Goal: Information Seeking & Learning: Learn about a topic

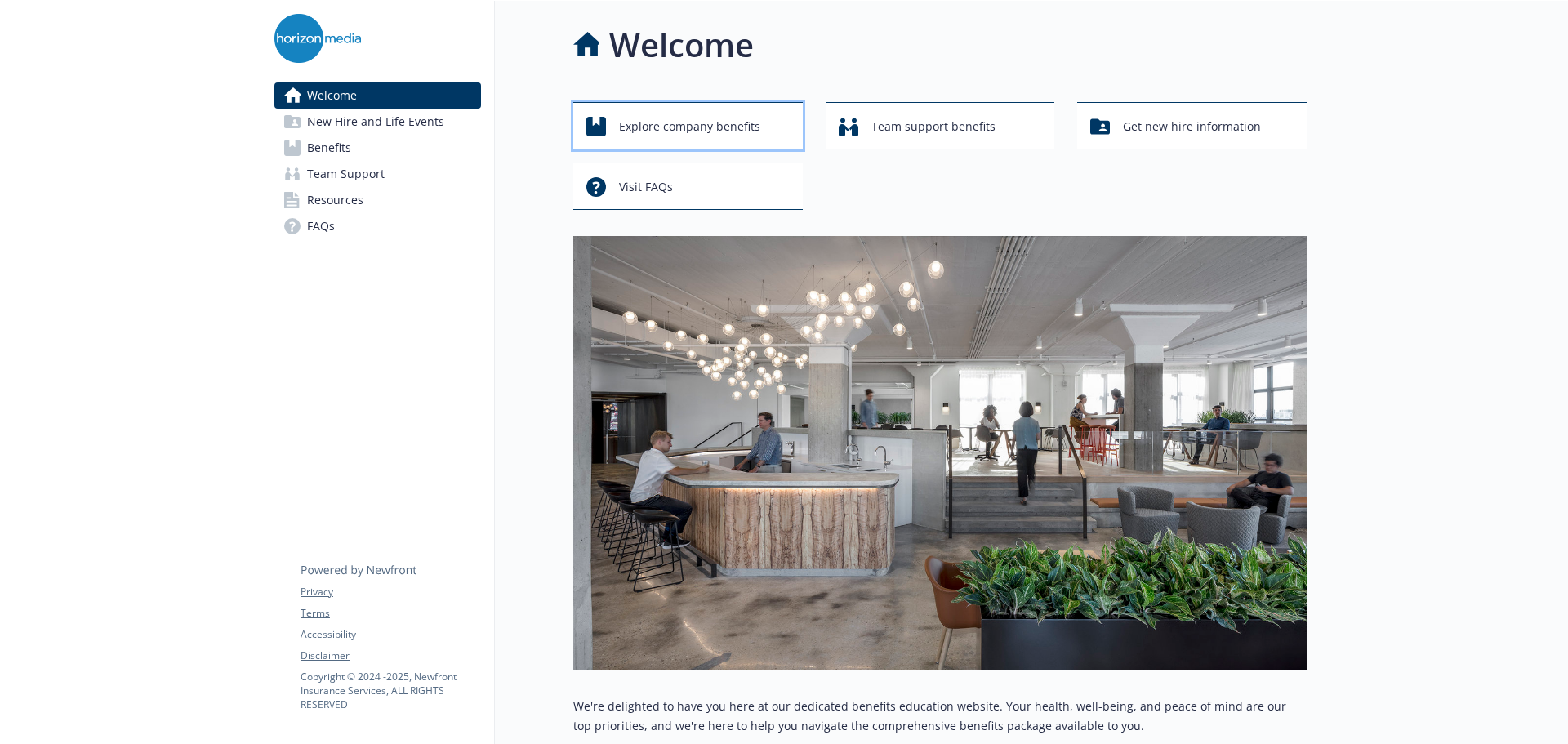
click at [731, 128] on span "Explore company benefits" at bounding box center [690, 126] width 141 height 31
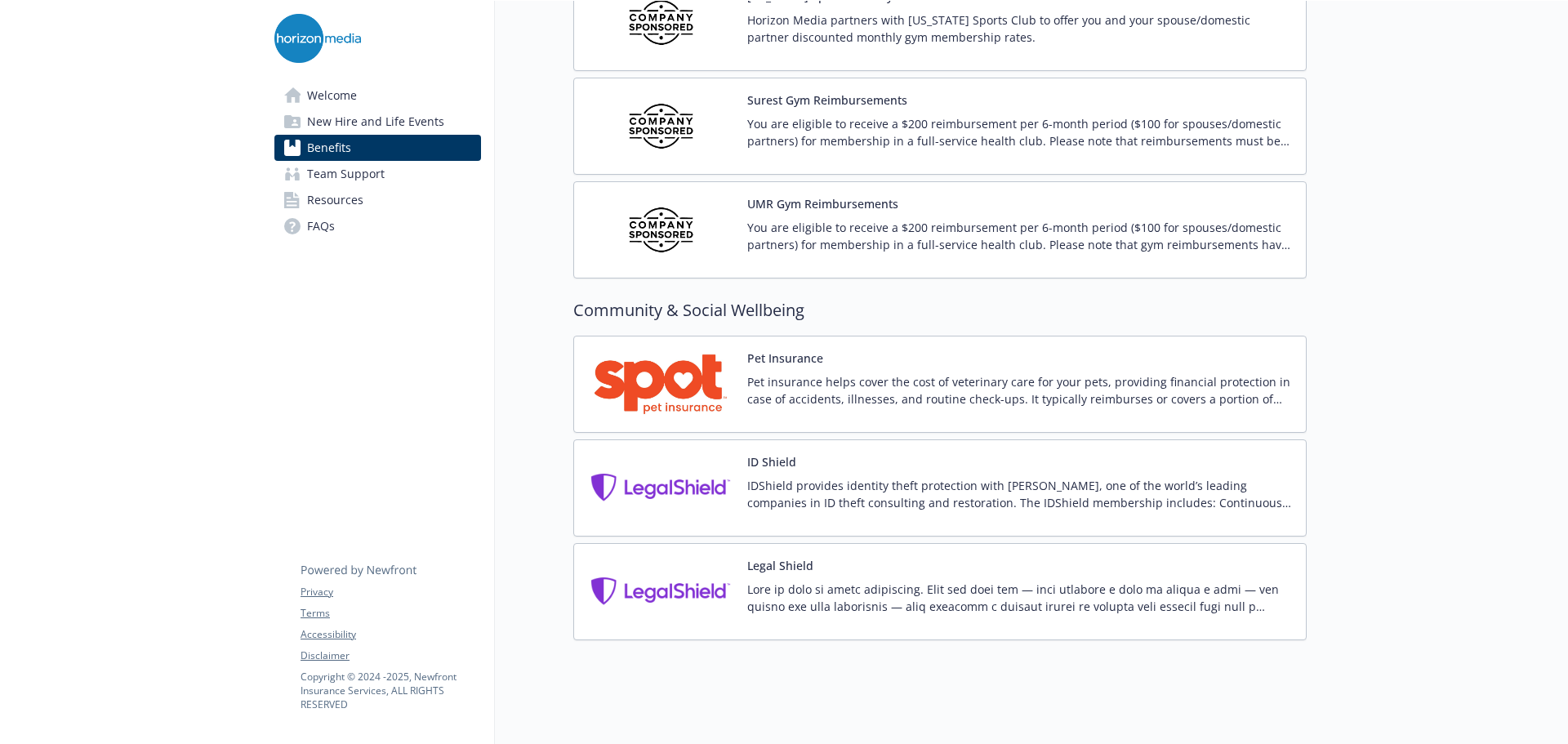
scroll to position [4112, 0]
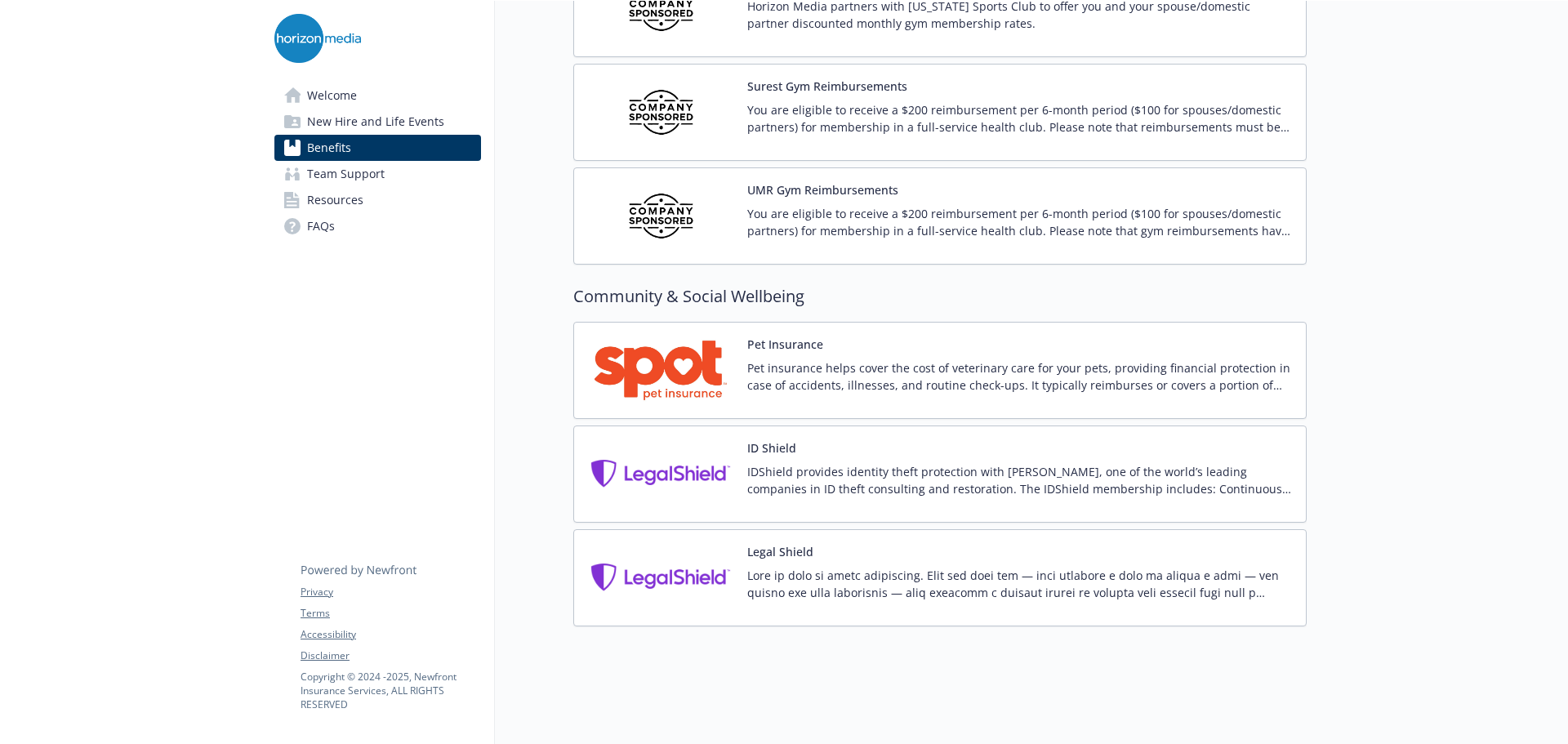
click at [355, 150] on link "Benefits" at bounding box center [378, 148] width 207 height 26
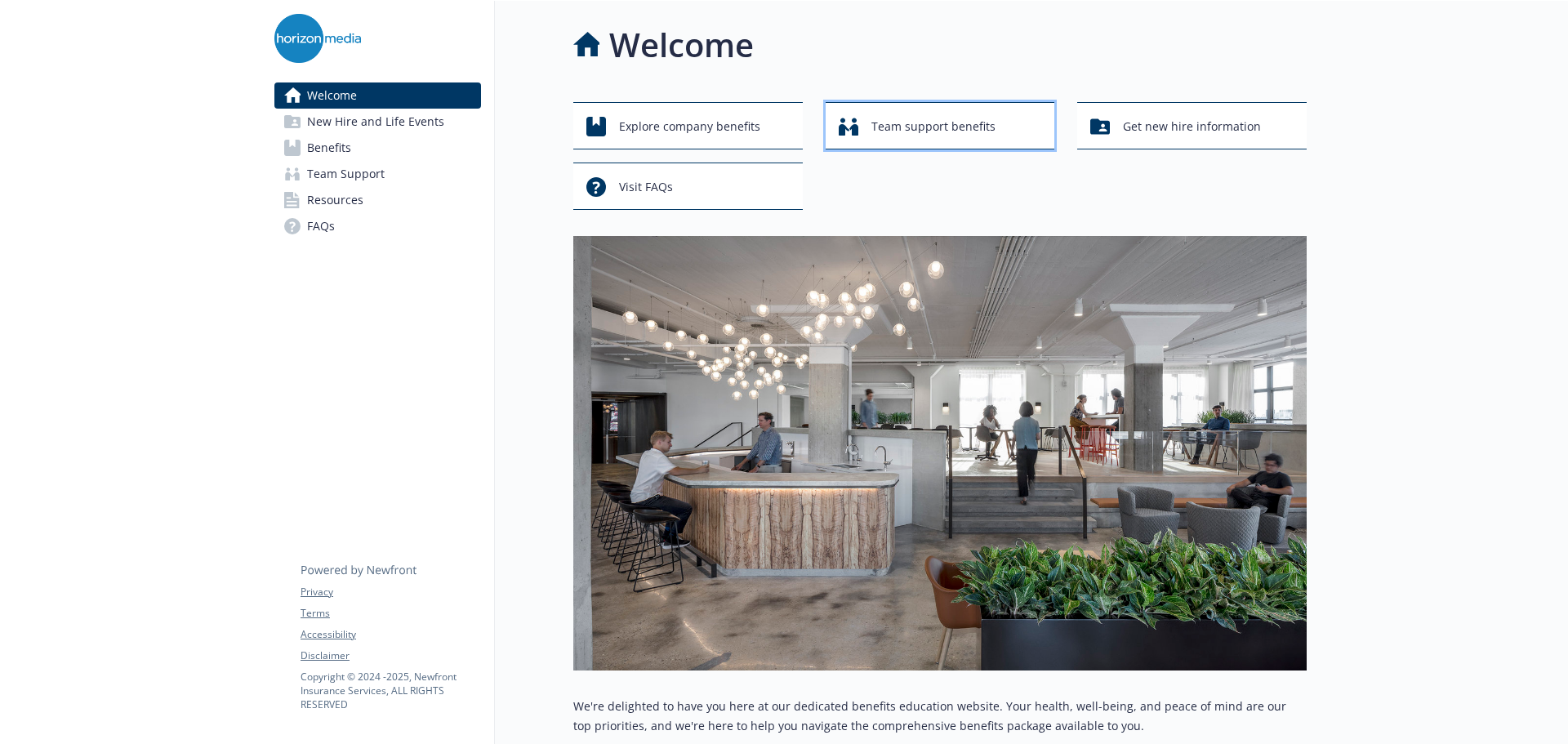
click at [917, 131] on span "Team support benefits" at bounding box center [934, 126] width 124 height 31
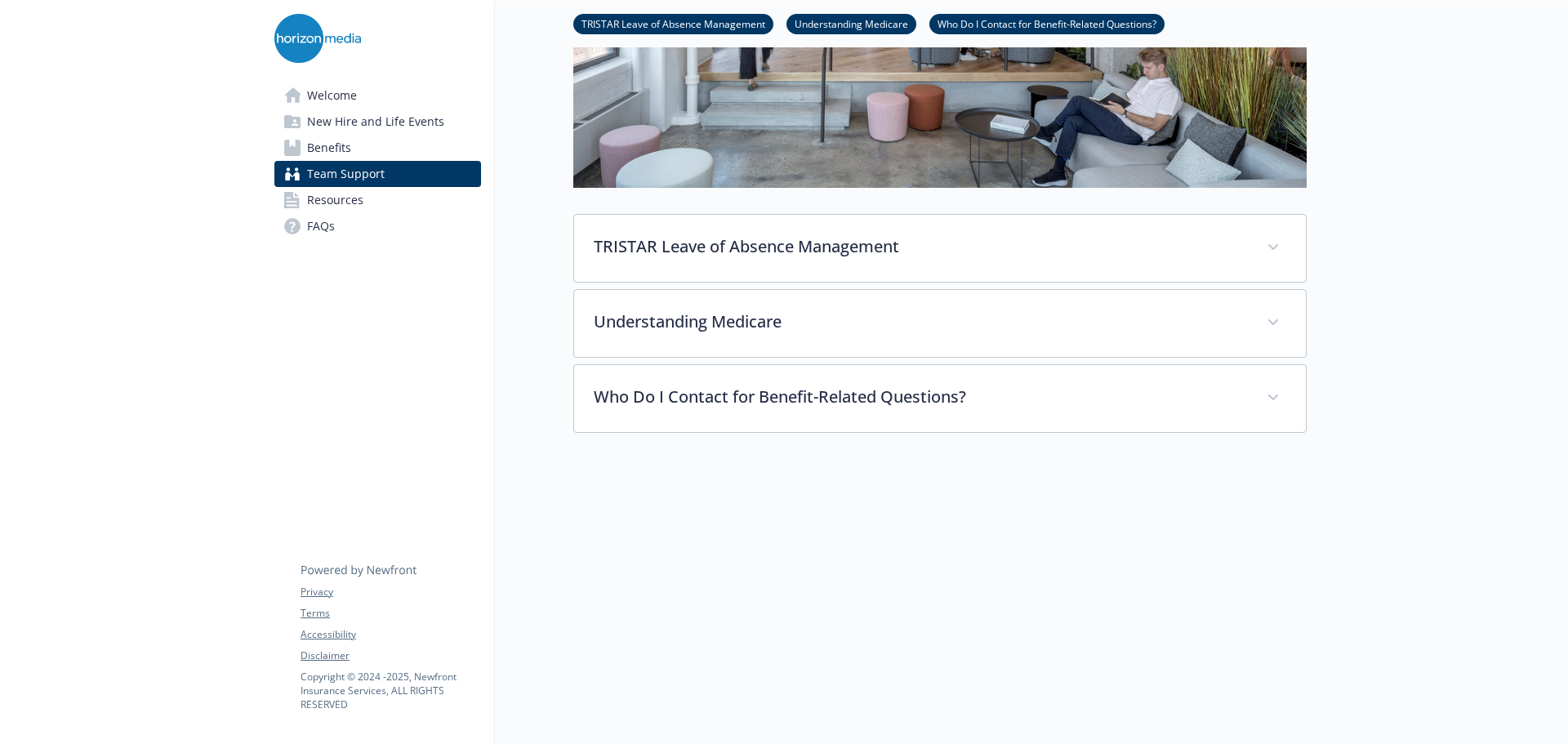
scroll to position [401, 0]
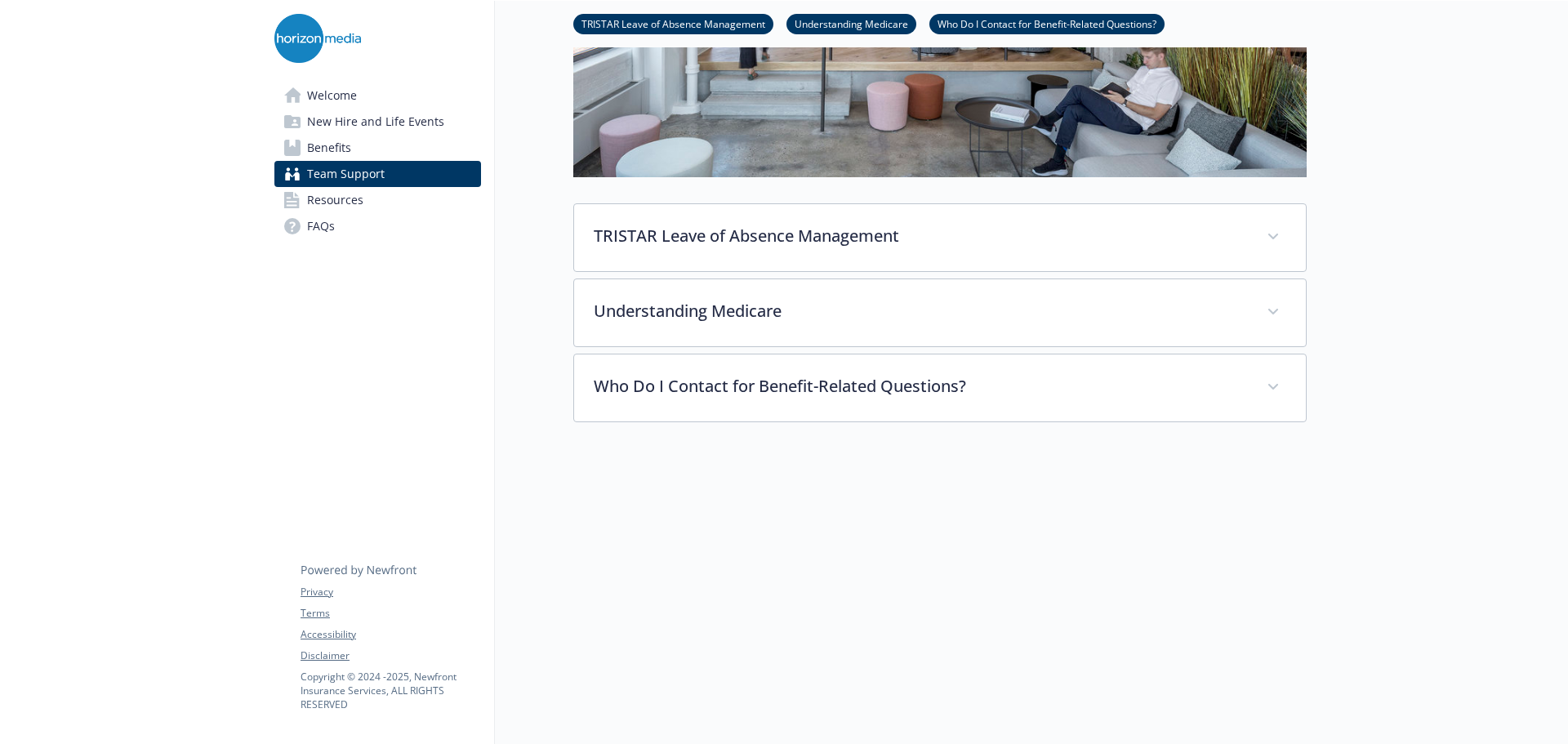
click at [342, 126] on span "New Hire and Life Events" at bounding box center [376, 121] width 137 height 26
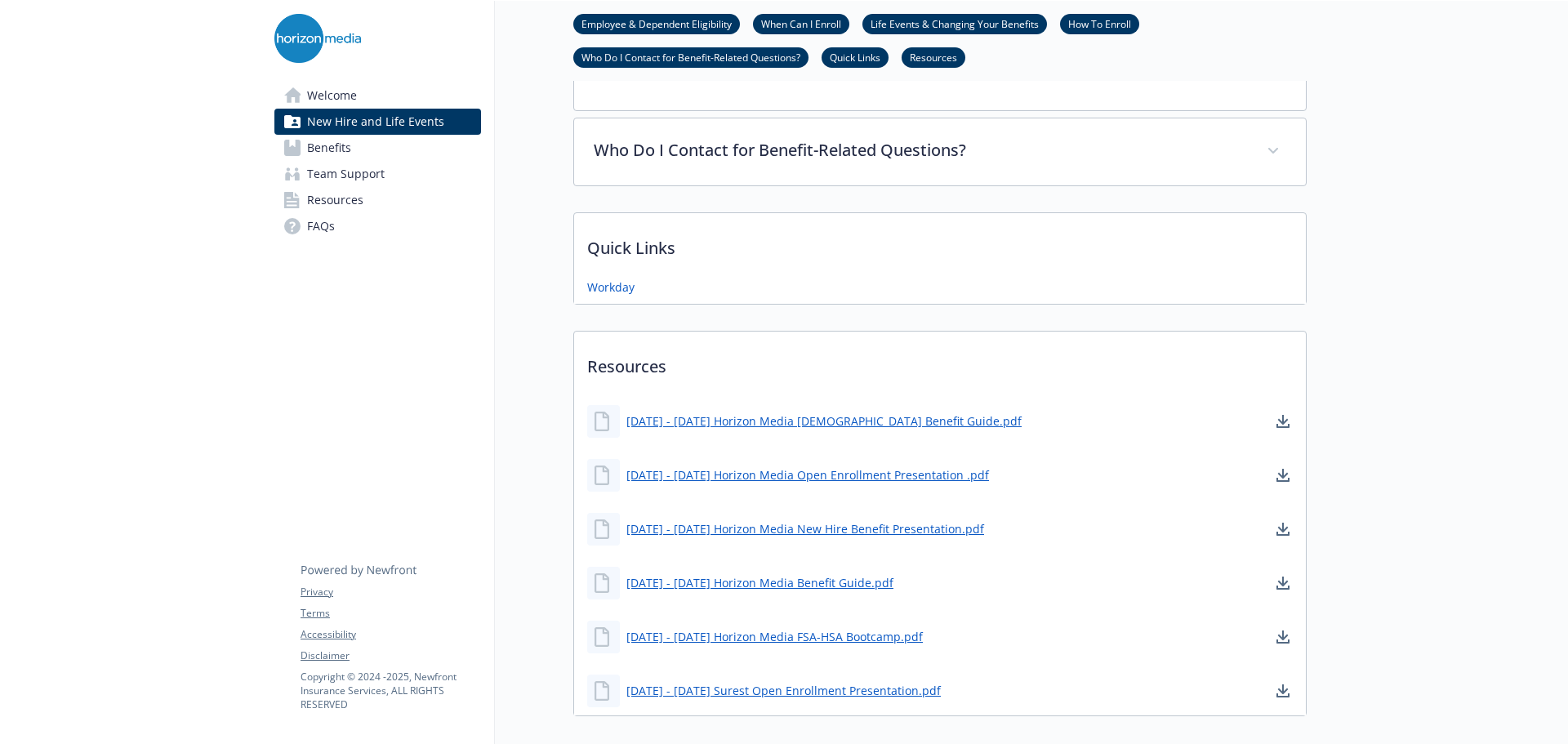
scroll to position [911, 0]
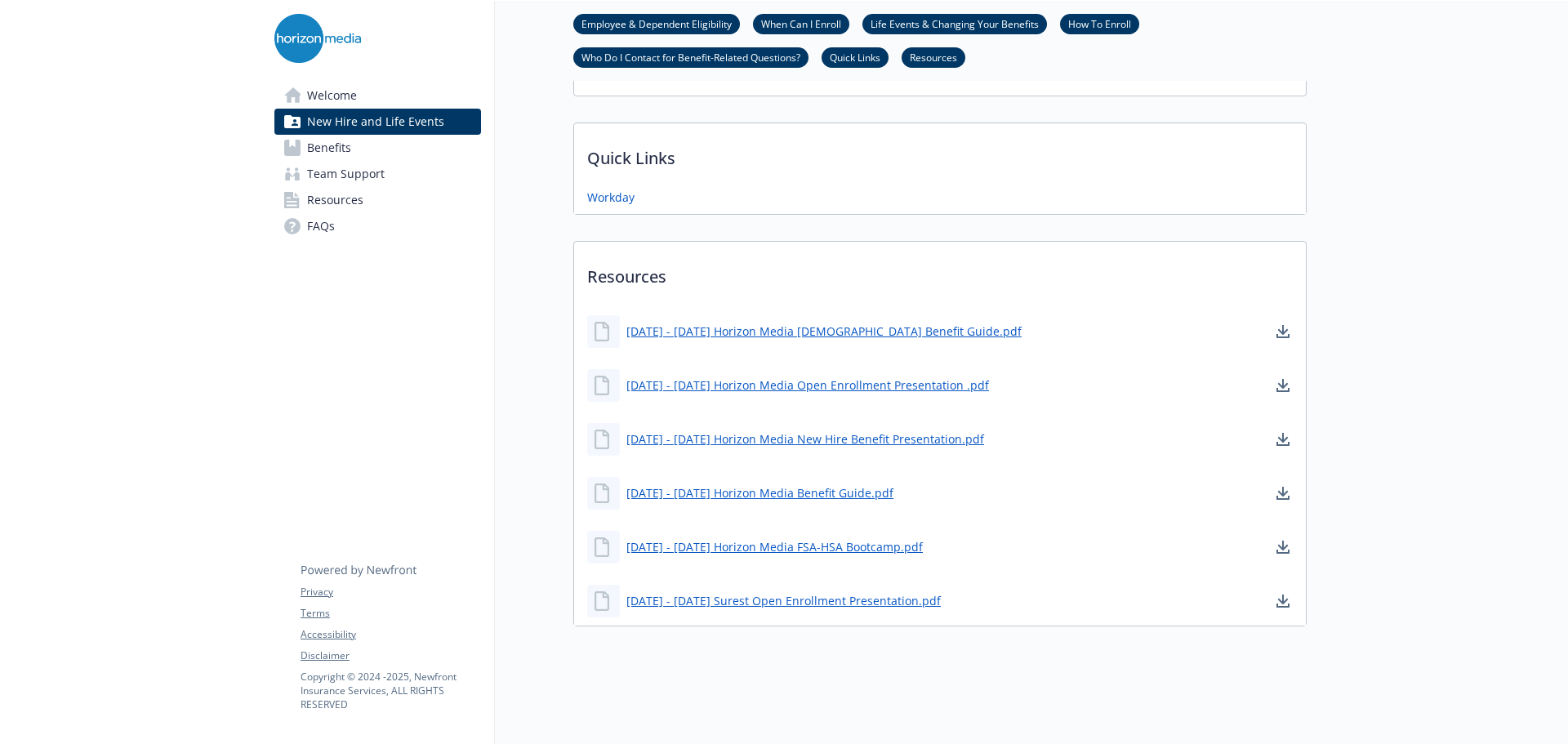
click at [354, 180] on span "Team Support" at bounding box center [346, 174] width 78 height 26
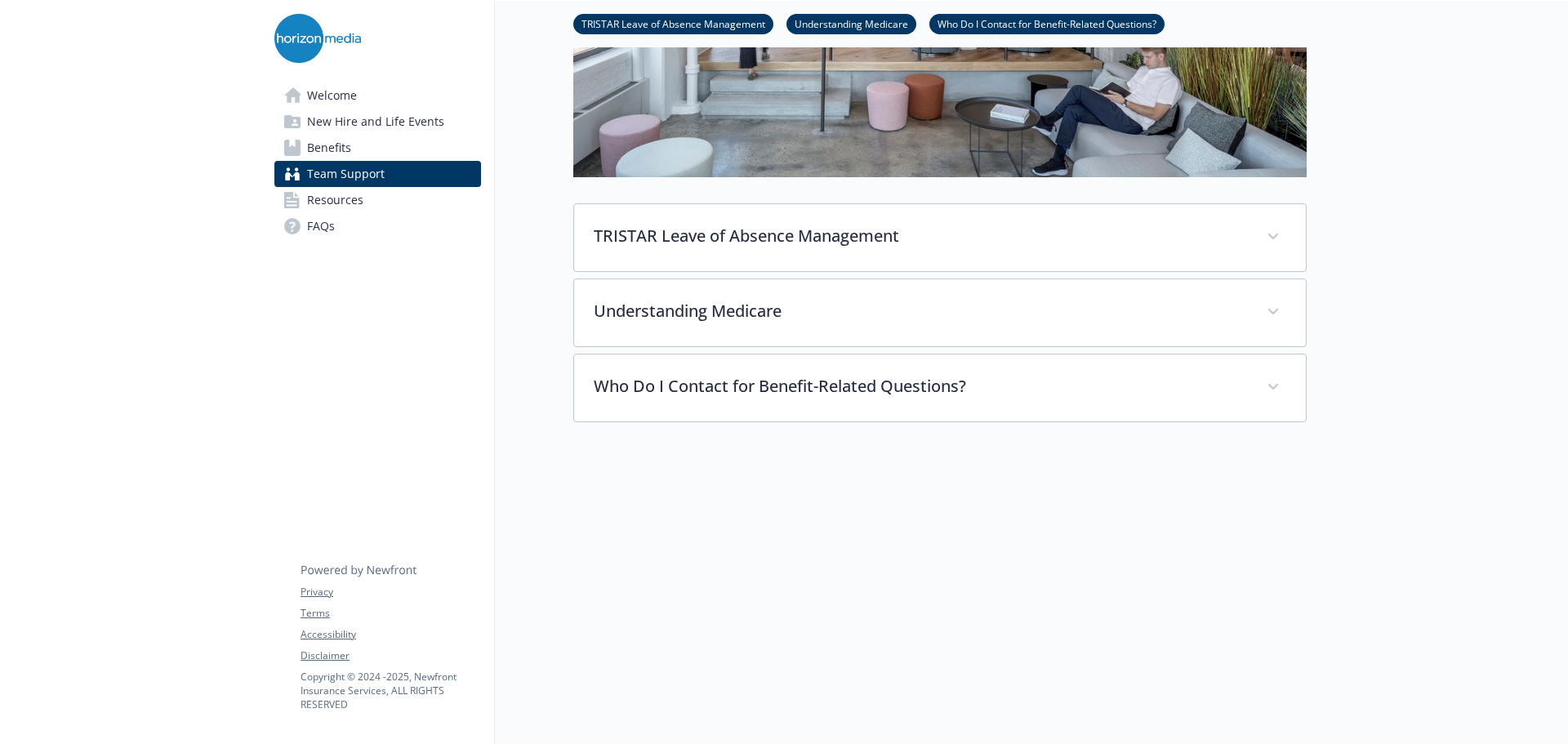
click at [326, 205] on span "Resources" at bounding box center [335, 200] width 57 height 26
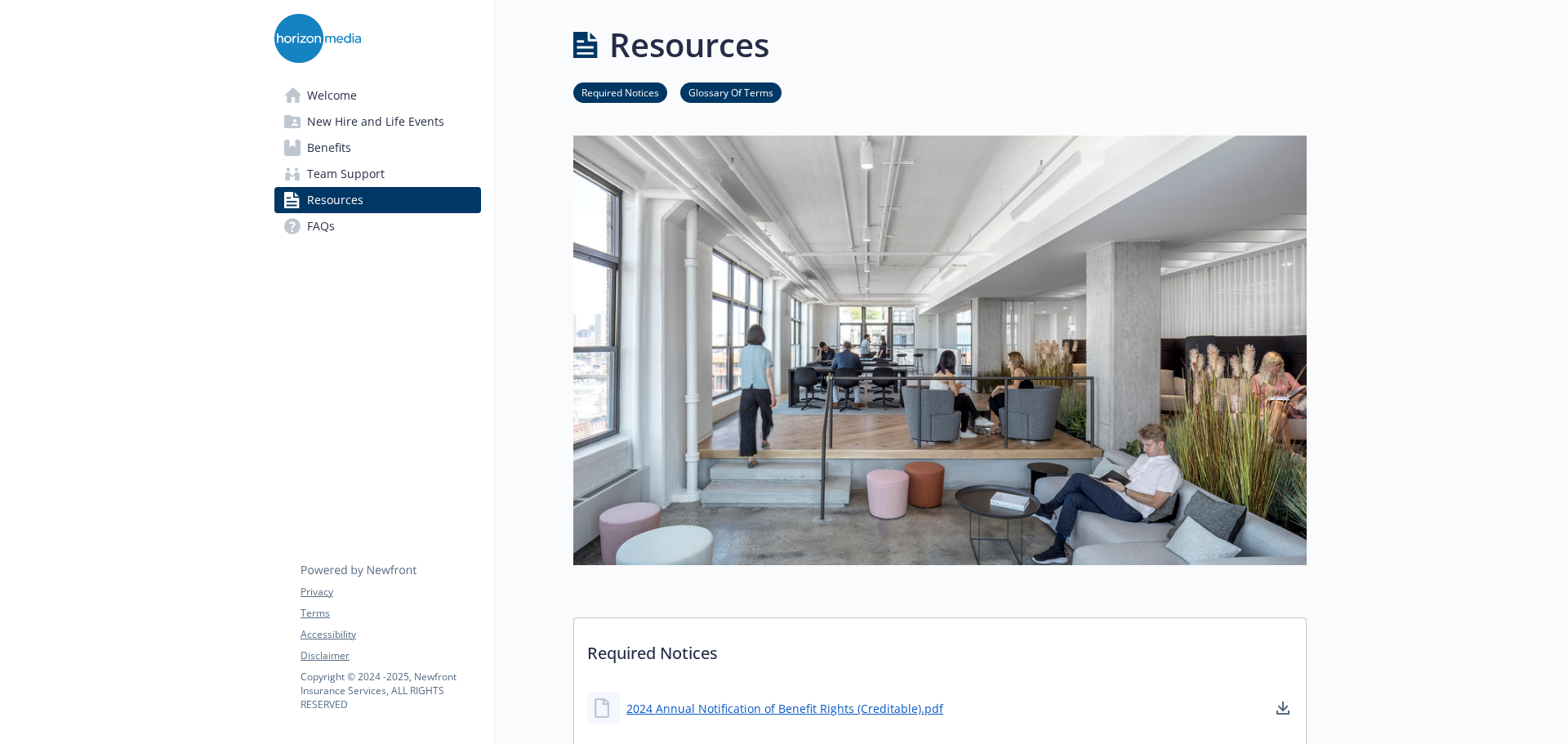
click at [344, 93] on span "Welcome" at bounding box center [332, 95] width 50 height 26
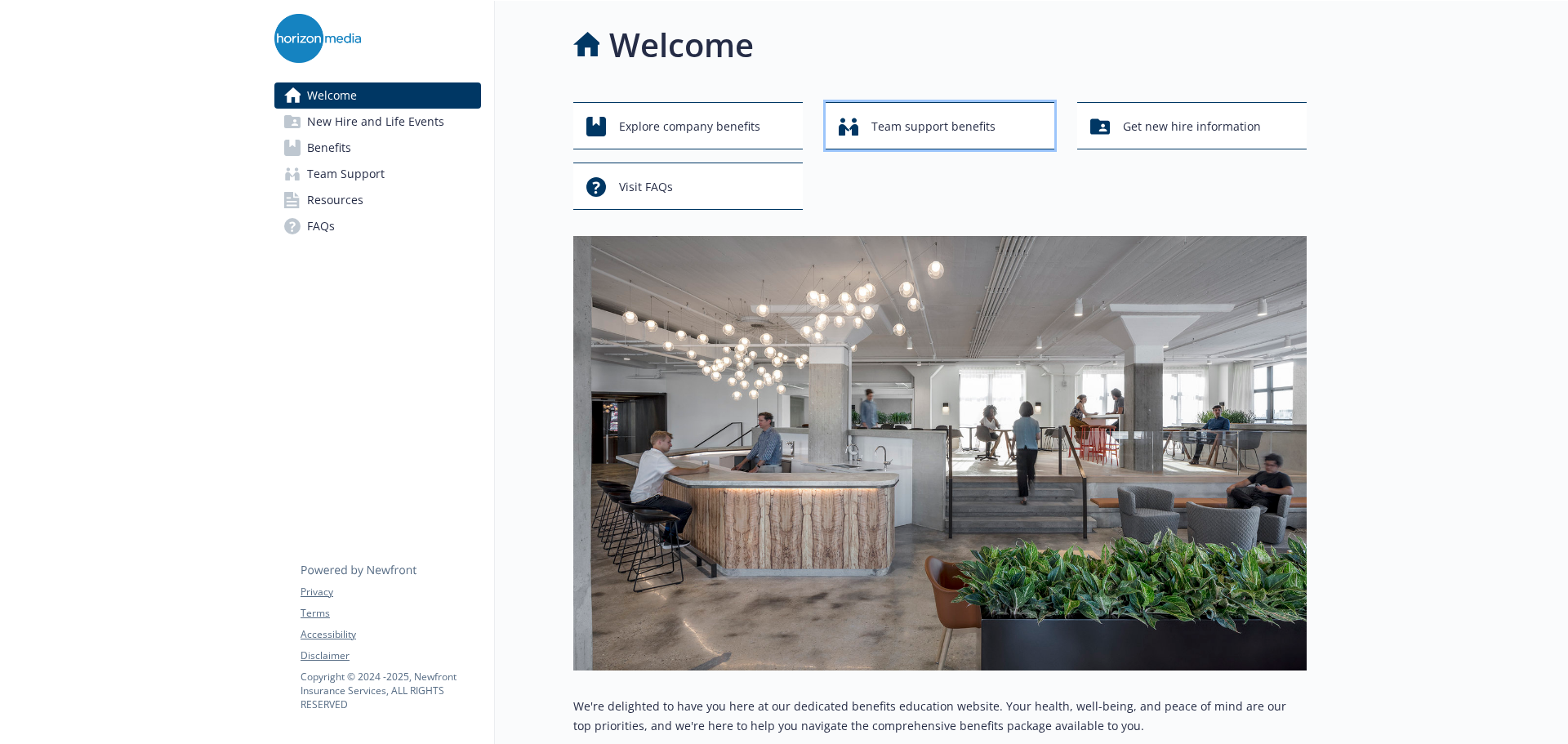
click at [933, 118] on span "Team support benefits" at bounding box center [934, 126] width 124 height 31
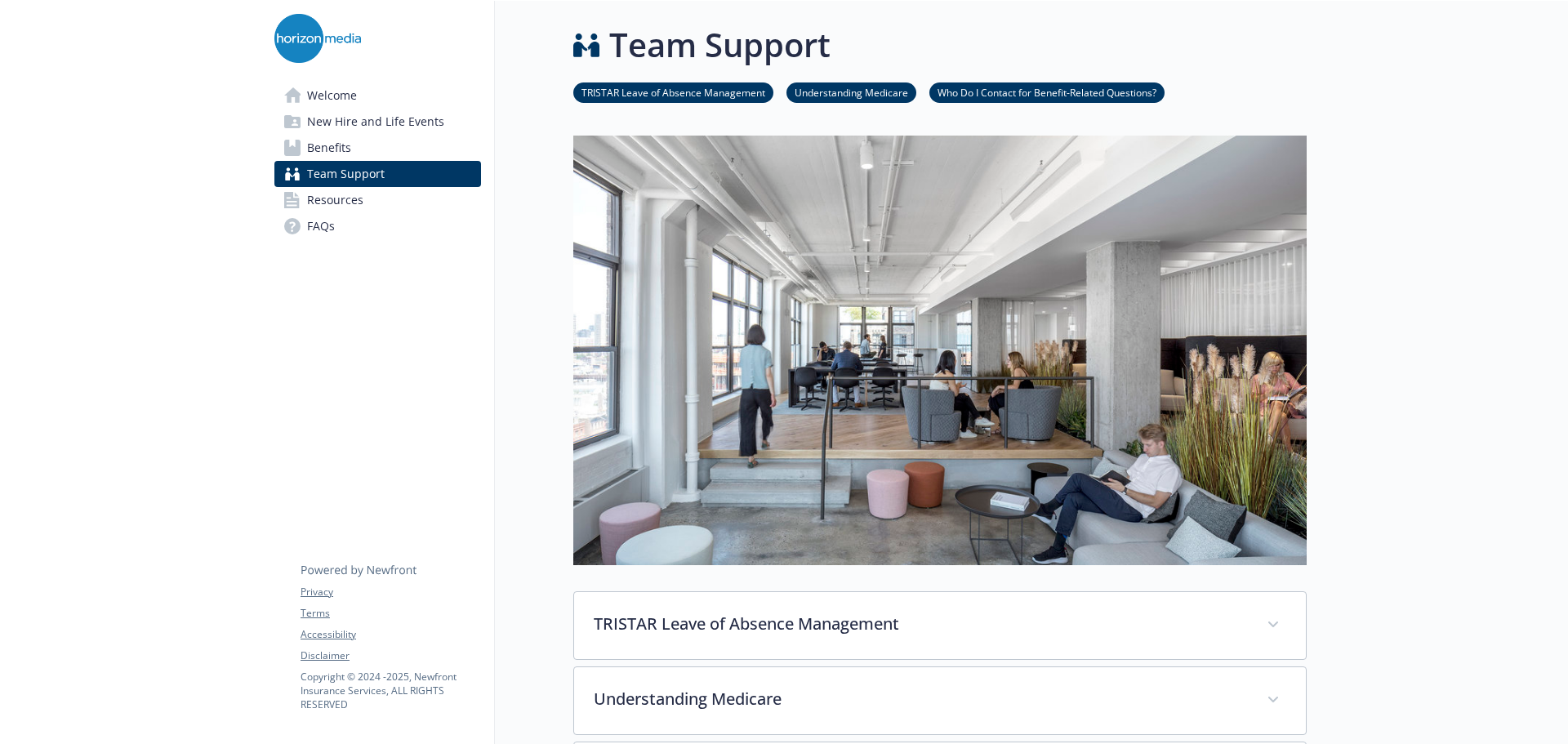
click at [355, 195] on span "Resources" at bounding box center [335, 200] width 57 height 26
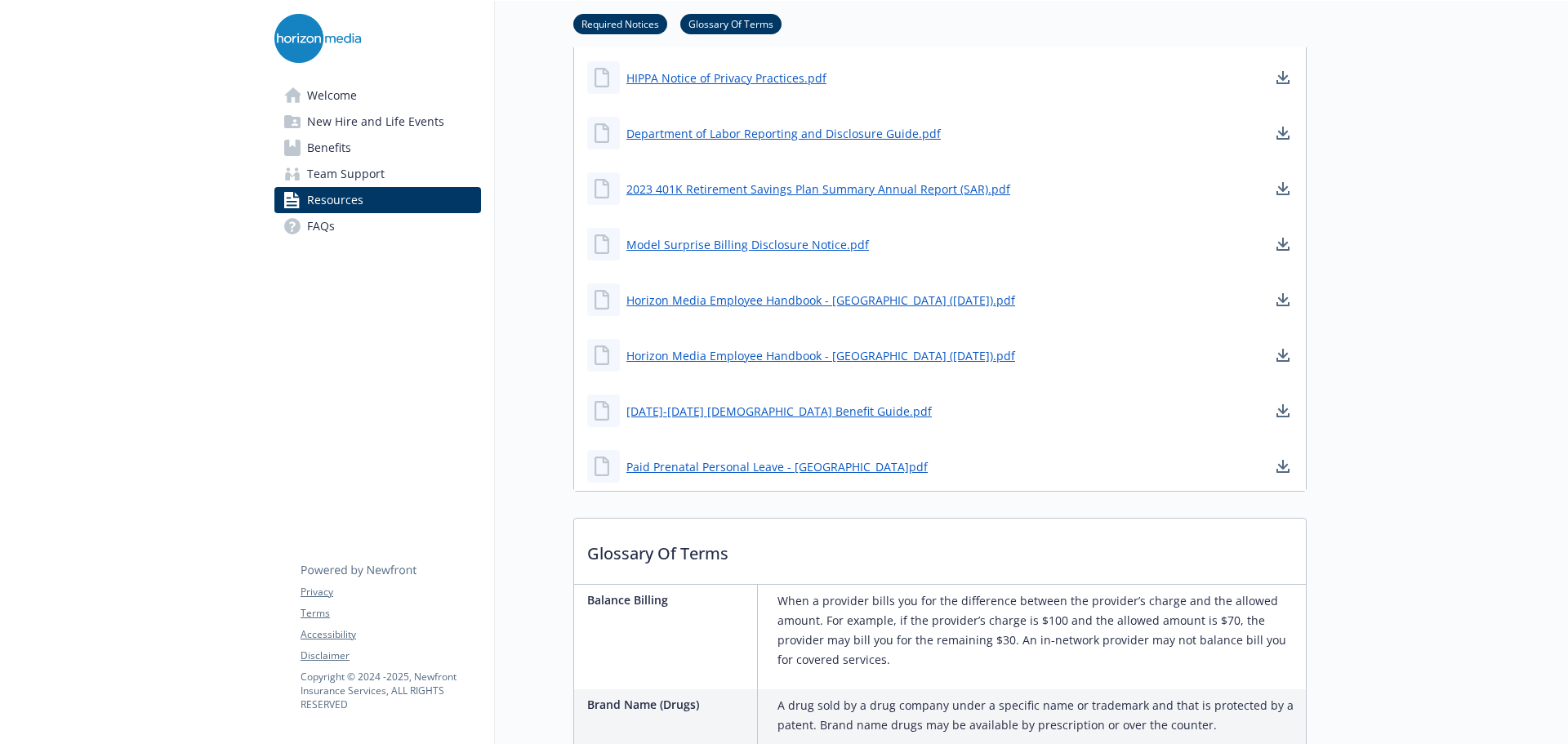
scroll to position [1225, 0]
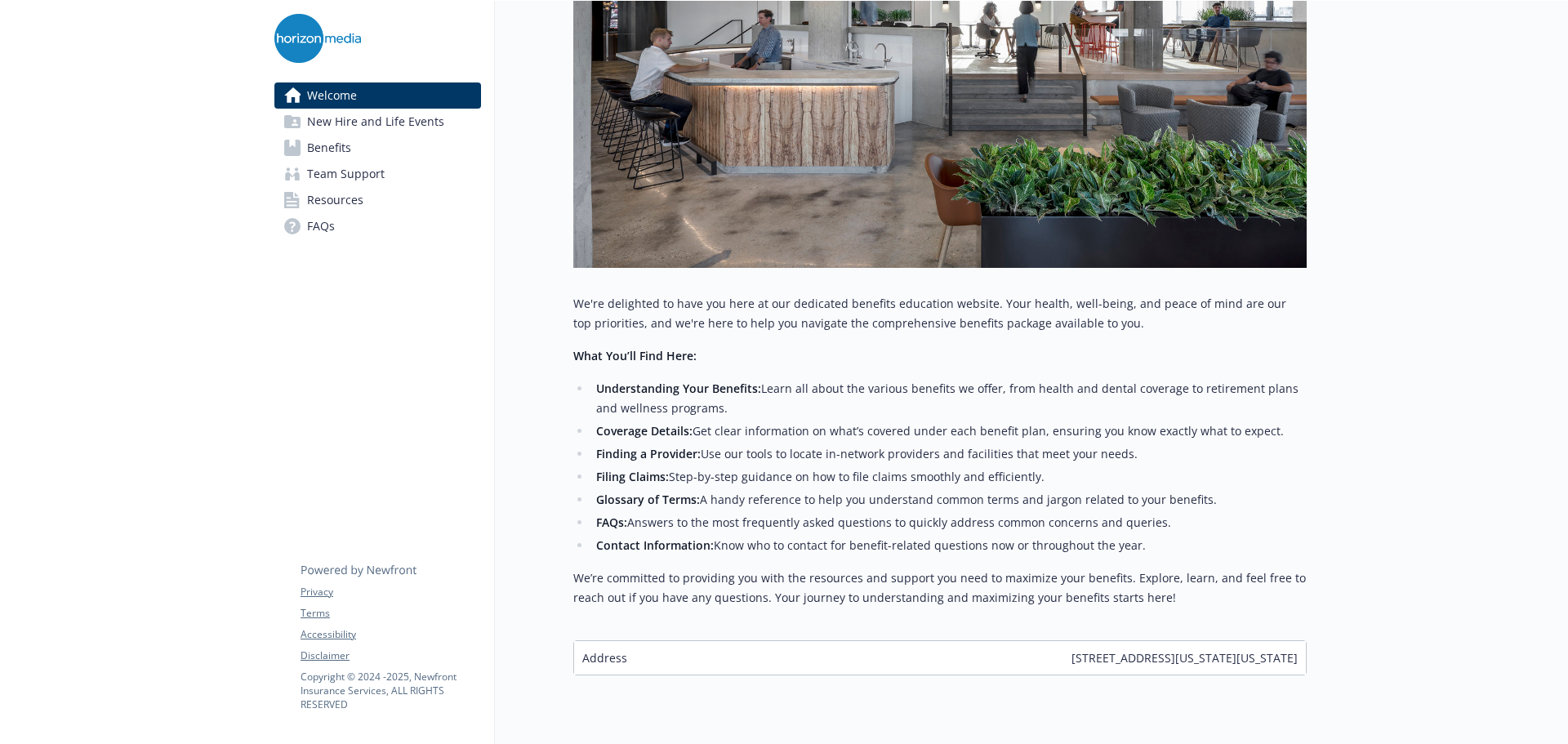
scroll to position [465, 0]
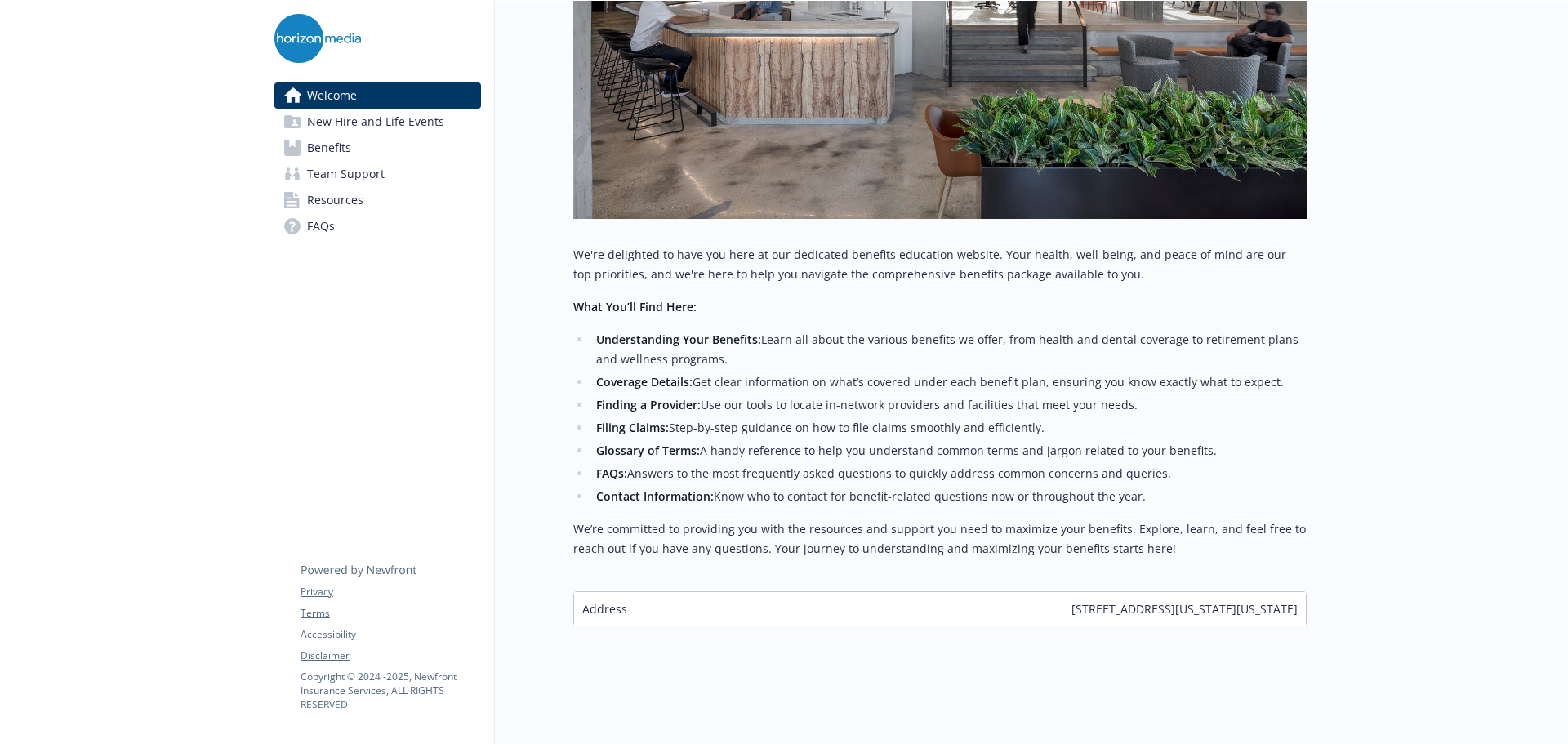
click at [339, 146] on span "Benefits" at bounding box center [329, 148] width 44 height 26
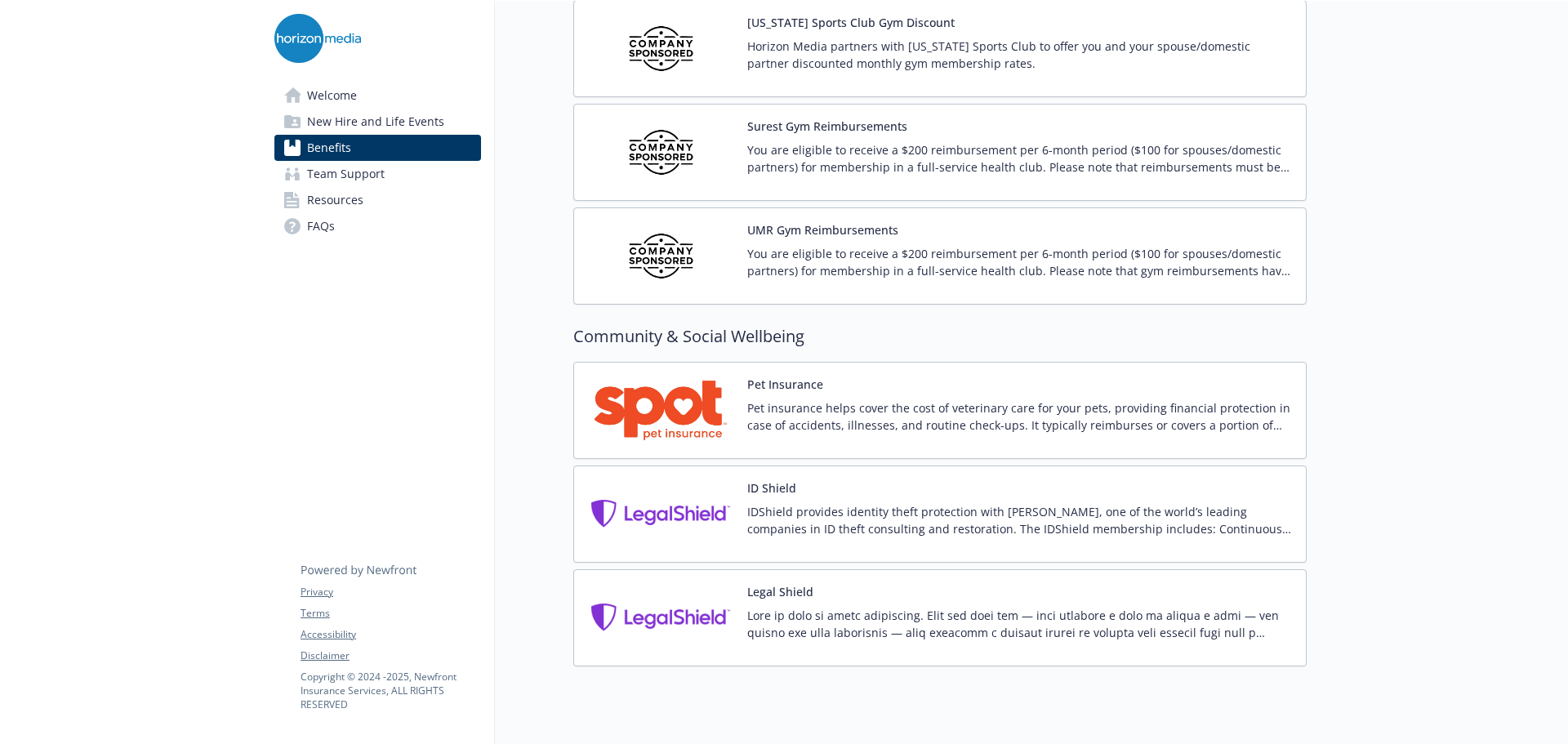
scroll to position [4112, 0]
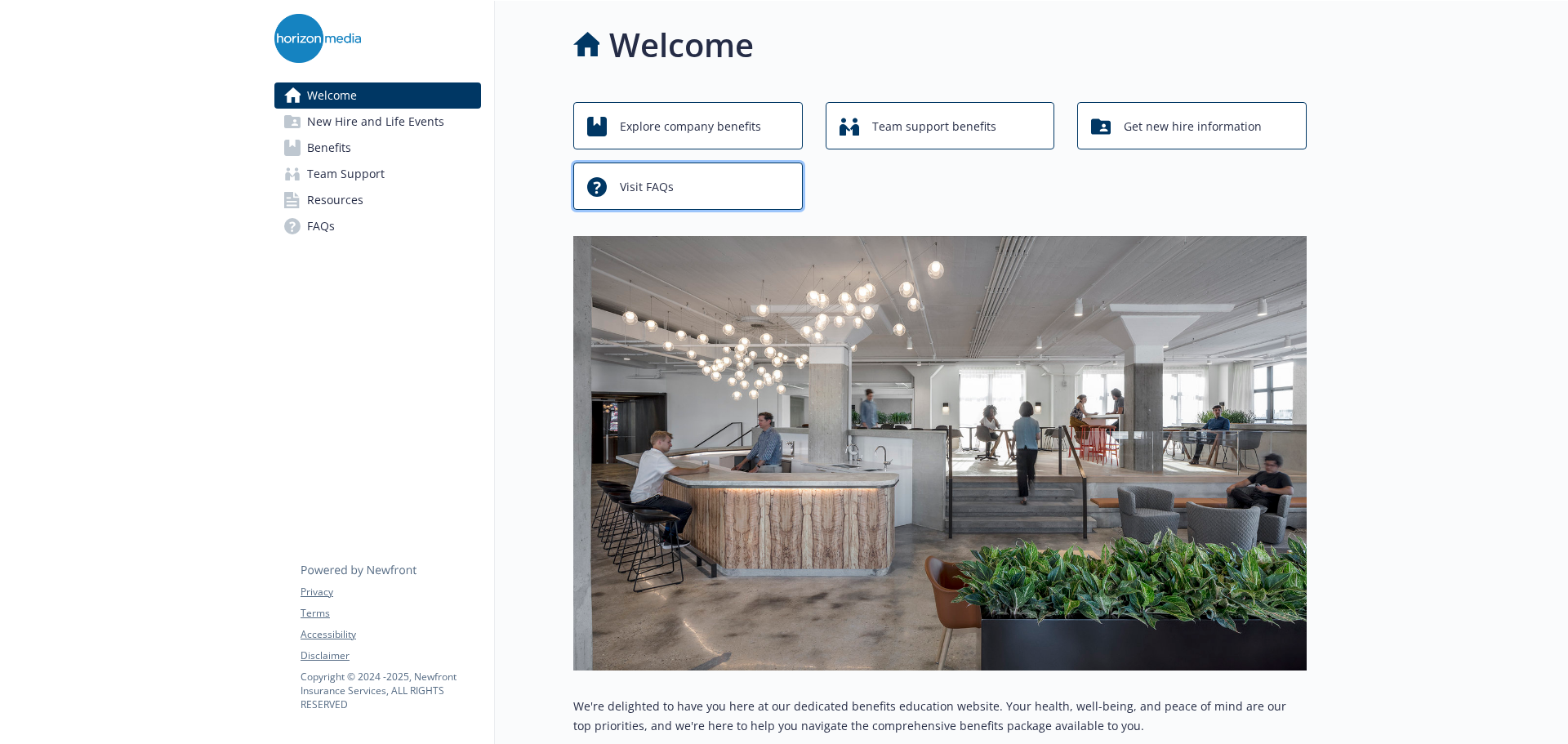
click at [687, 184] on div "Visit FAQs" at bounding box center [691, 187] width 207 height 31
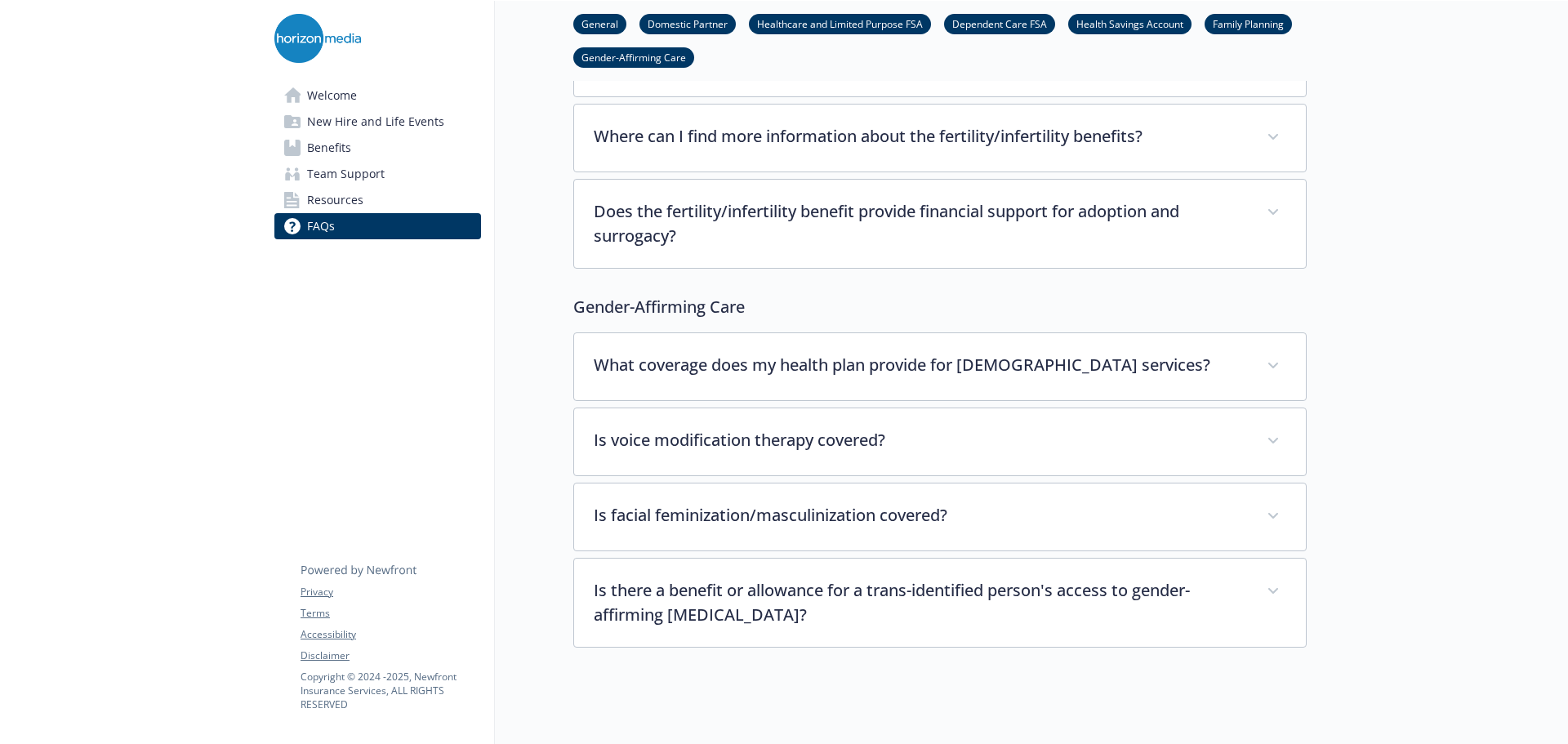
scroll to position [4892, 0]
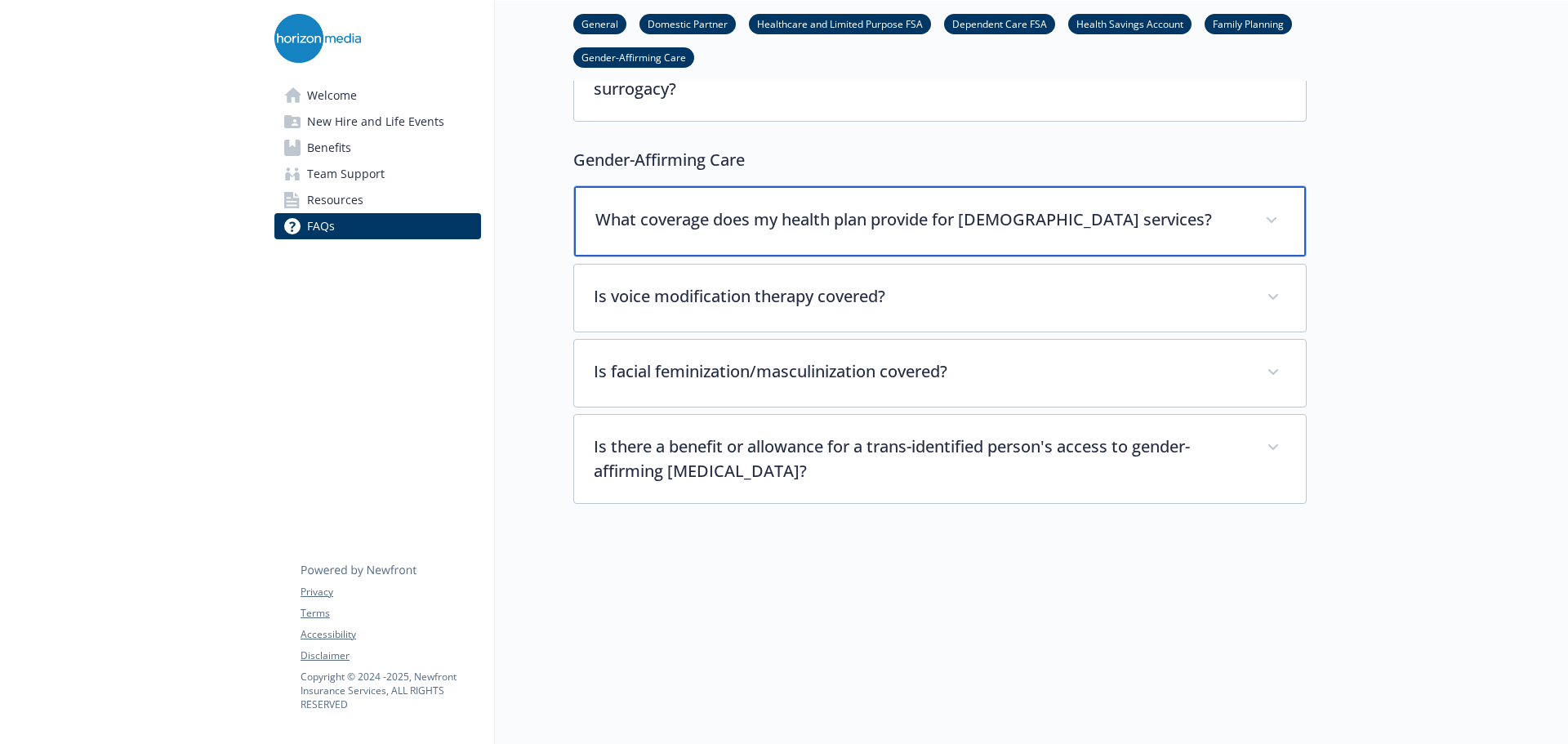
click at [1280, 222] on div "What coverage does my health plan provide for transgender services?" at bounding box center [941, 221] width 732 height 71
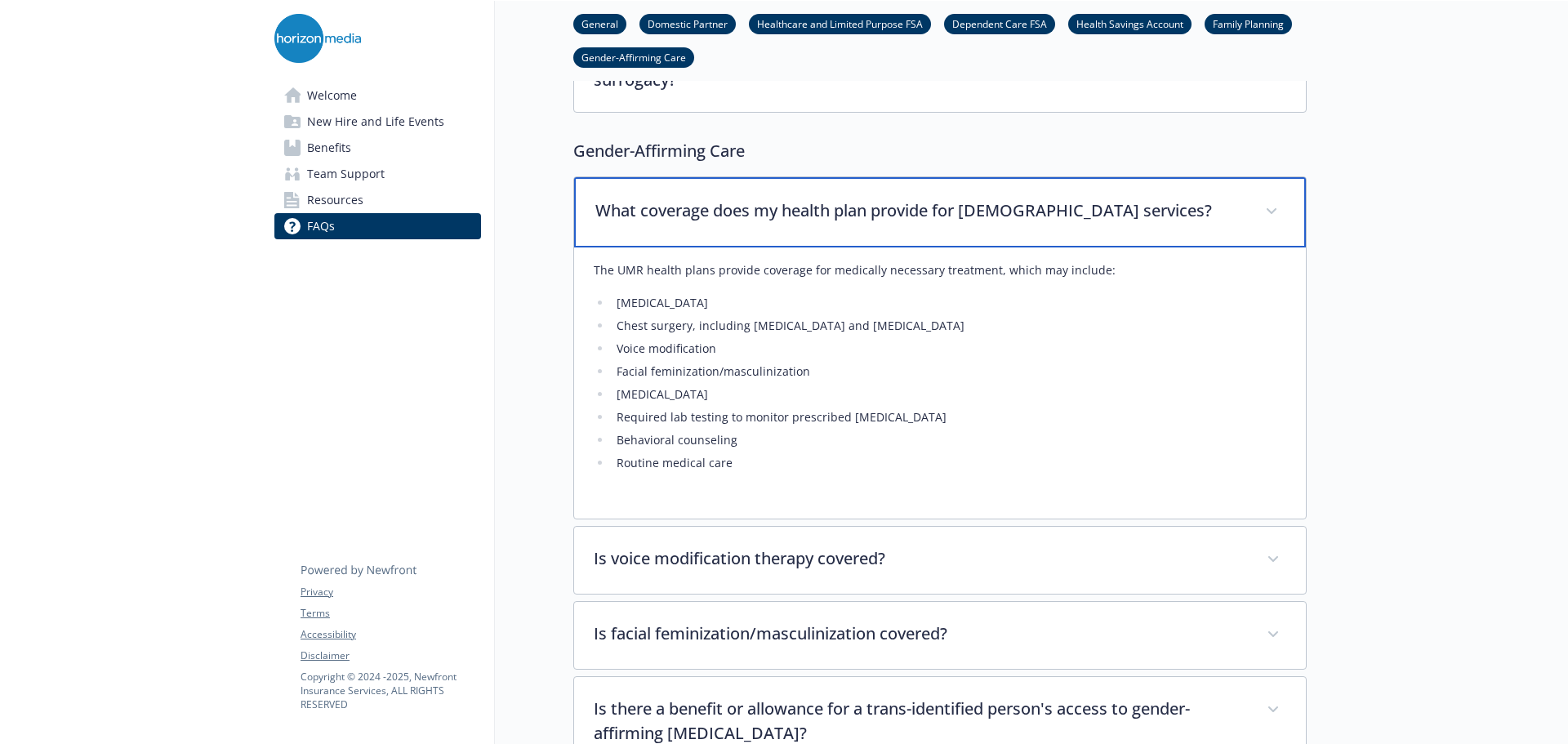
click at [1280, 222] on div "What coverage does my health plan provide for transgender services?" at bounding box center [941, 212] width 732 height 71
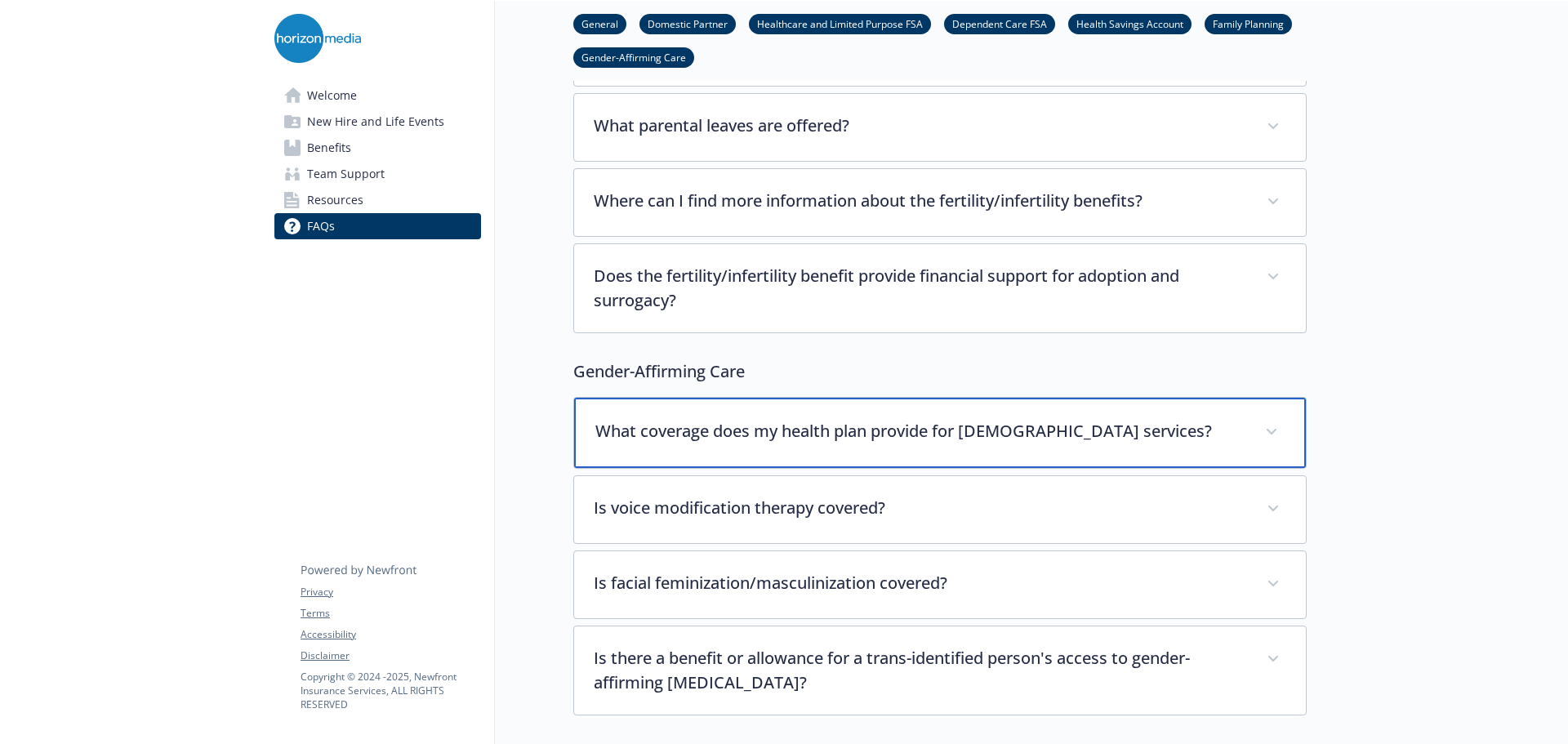
scroll to position [4568, 0]
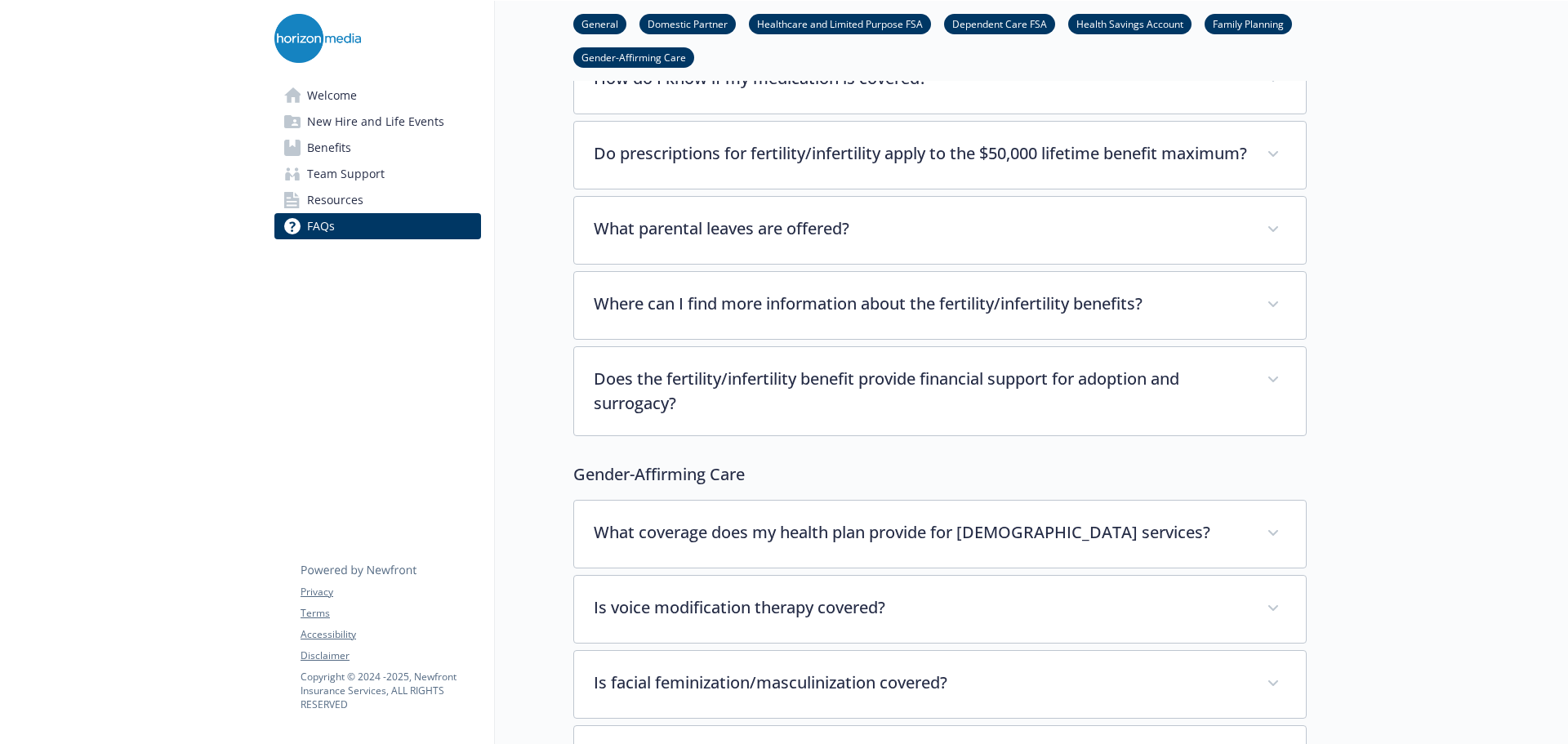
click at [375, 202] on link "Resources" at bounding box center [378, 200] width 207 height 26
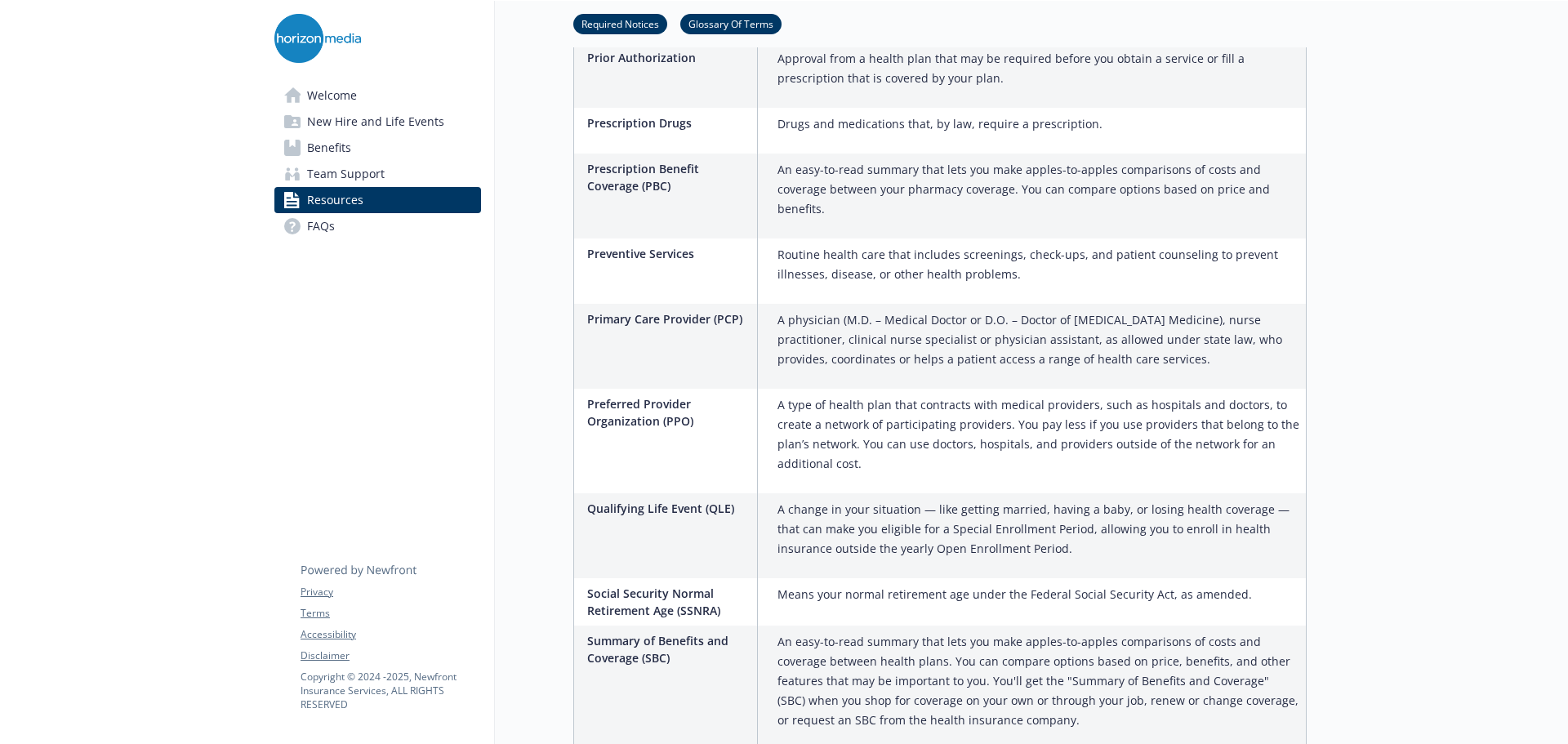
scroll to position [2778, 0]
